Goal: Find specific page/section: Find specific page/section

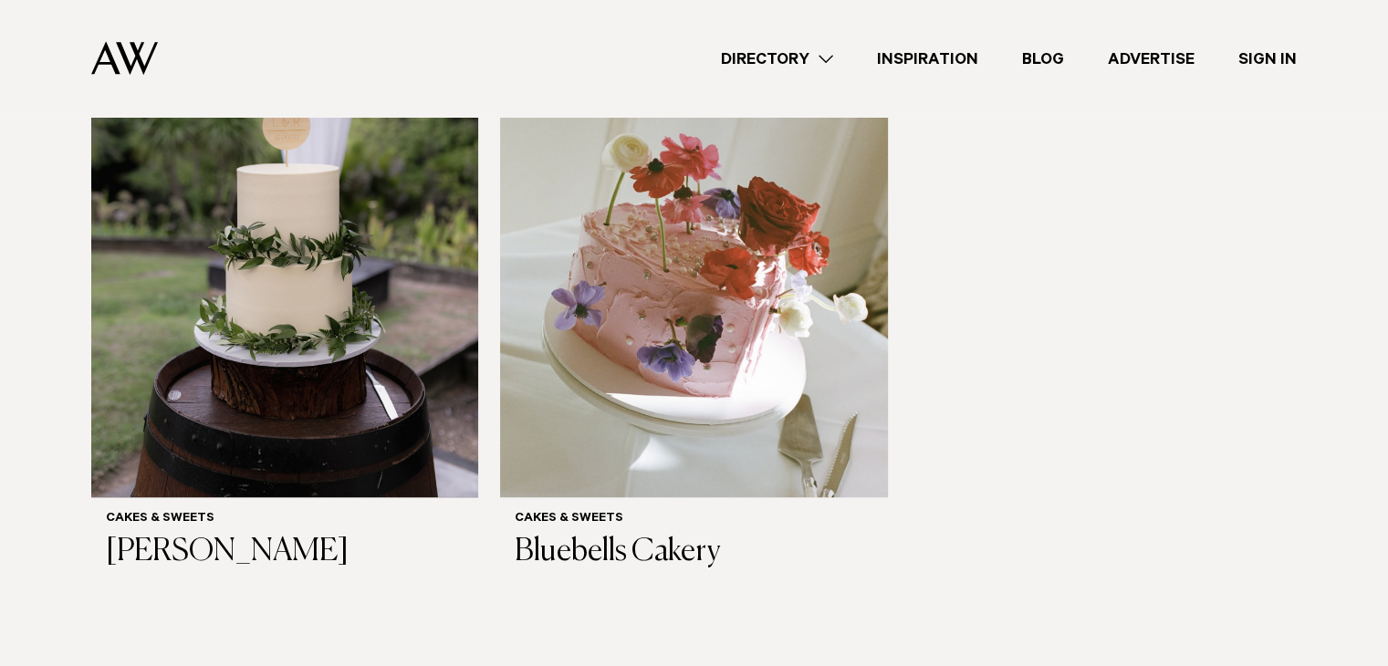
scroll to position [1353, 0]
click at [230, 552] on h3 "[PERSON_NAME]" at bounding box center [285, 551] width 358 height 37
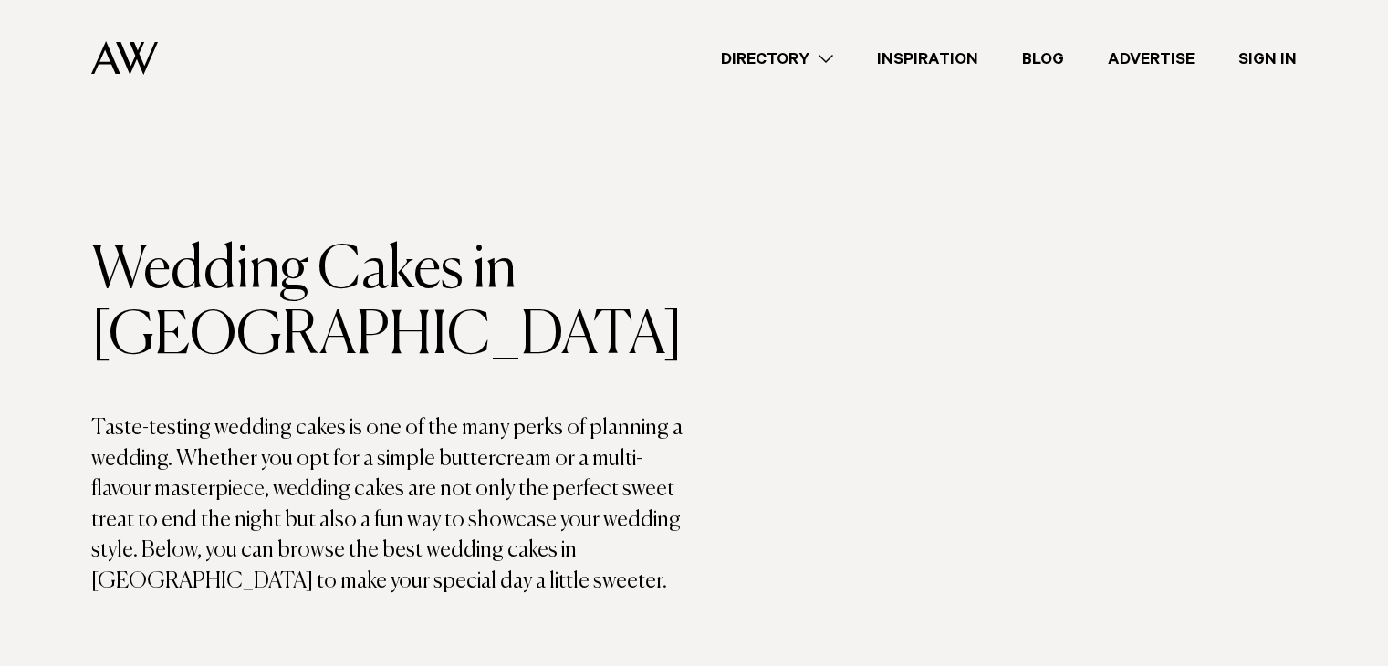
scroll to position [1353, 0]
